Goal: Navigation & Orientation: Find specific page/section

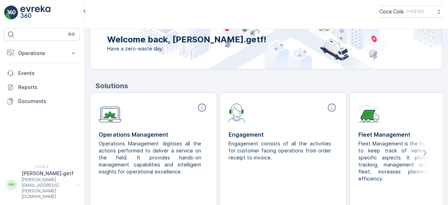
scroll to position [103, 0]
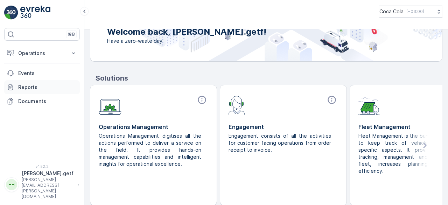
click at [43, 87] on p "Reports" at bounding box center [47, 87] width 59 height 7
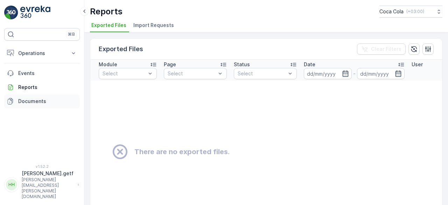
click at [23, 99] on p "Documents" at bounding box center [47, 101] width 59 height 7
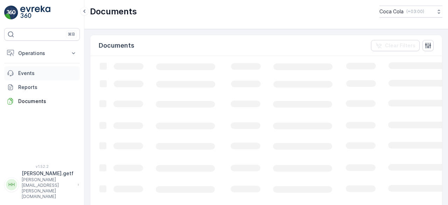
click at [30, 72] on p "Events" at bounding box center [47, 73] width 59 height 7
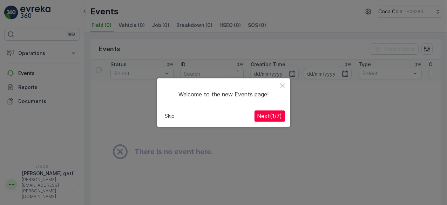
click at [283, 85] on icon "Close" at bounding box center [282, 85] width 5 height 5
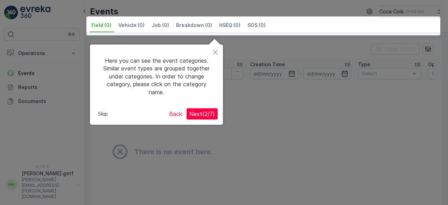
click at [26, 67] on div at bounding box center [224, 102] width 448 height 205
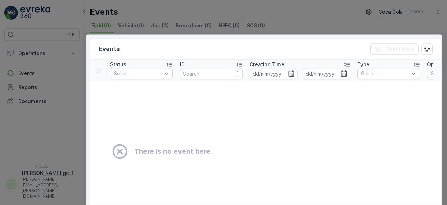
scroll to position [72, 0]
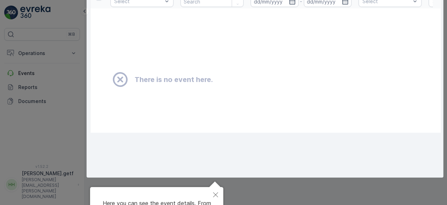
click at [40, 56] on div at bounding box center [223, 66] width 447 height 277
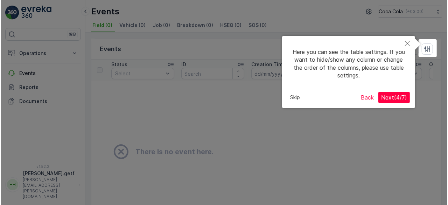
scroll to position [0, 0]
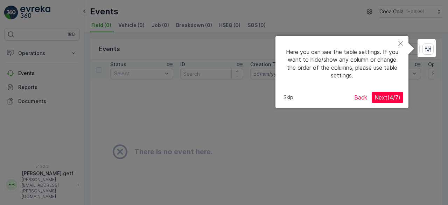
click at [37, 51] on div at bounding box center [224, 102] width 448 height 205
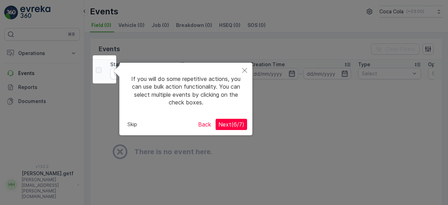
click at [242, 71] on button "Close" at bounding box center [244, 71] width 15 height 16
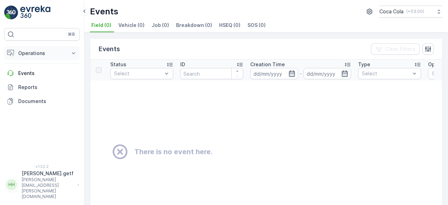
click at [24, 50] on p "Operations" at bounding box center [42, 53] width 48 height 7
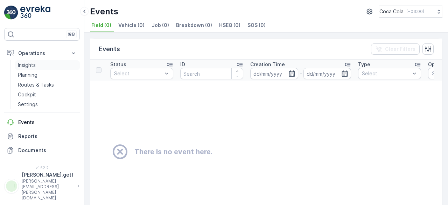
click at [31, 65] on p "Insights" at bounding box center [27, 65] width 18 height 7
